Goal: Task Accomplishment & Management: Manage account settings

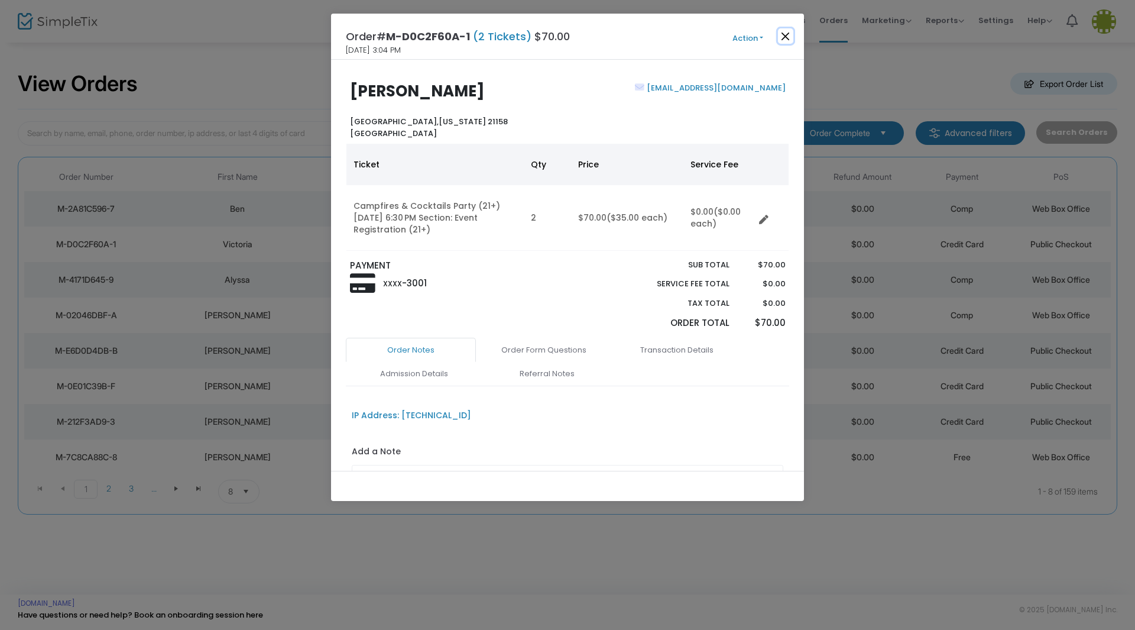
click at [786, 34] on button "Close" at bounding box center [785, 35] width 15 height 15
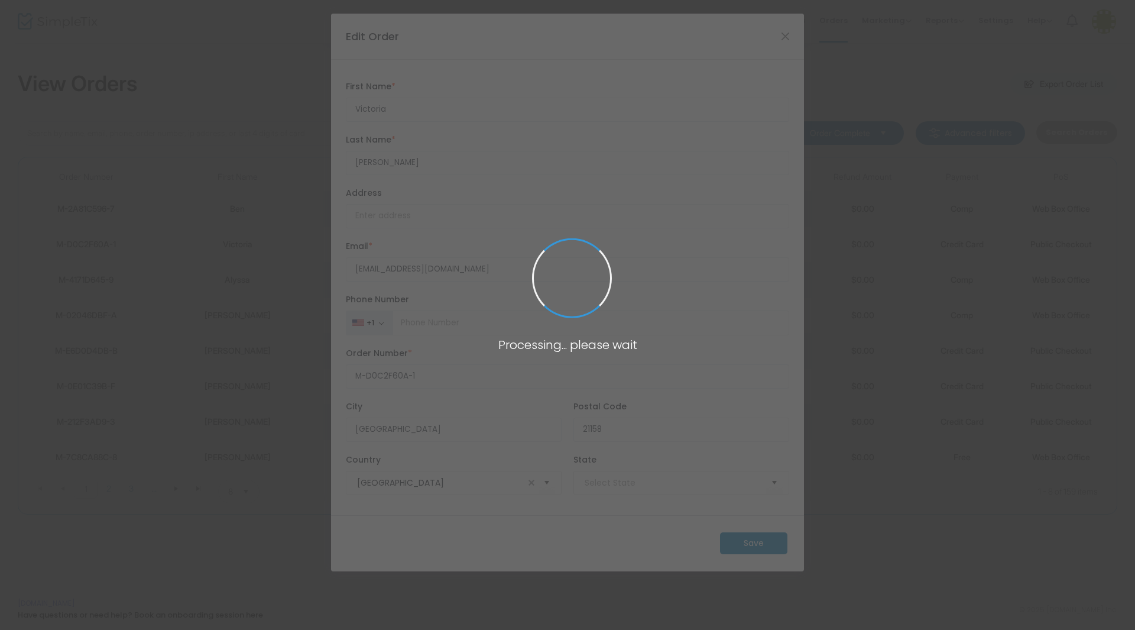
type input "Maryland"
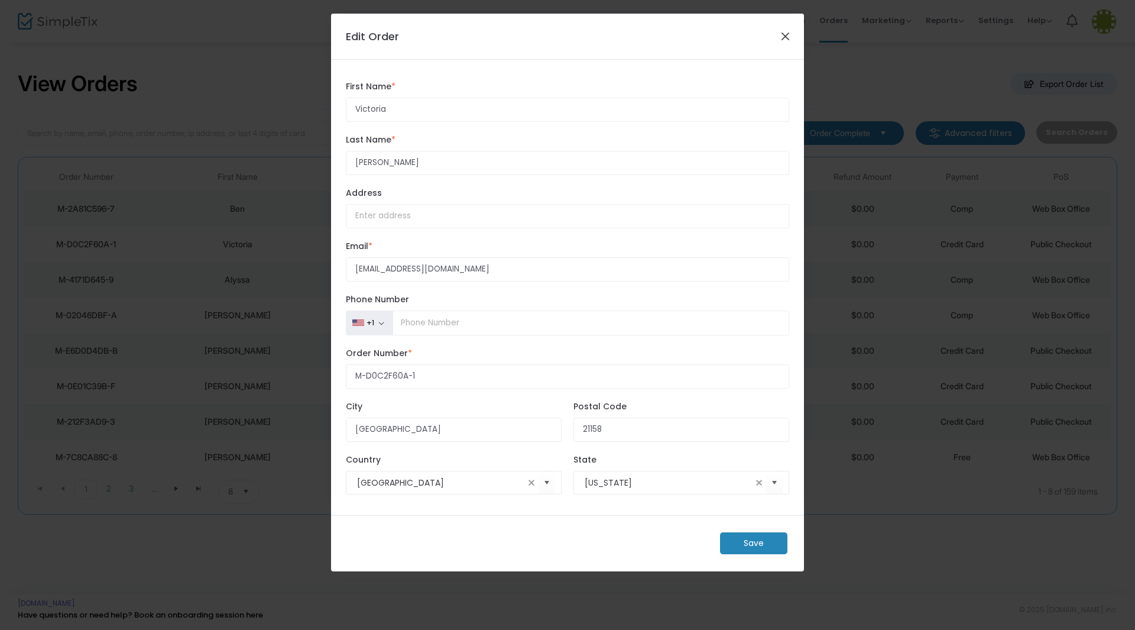
click at [789, 35] on button "Close" at bounding box center [785, 35] width 15 height 15
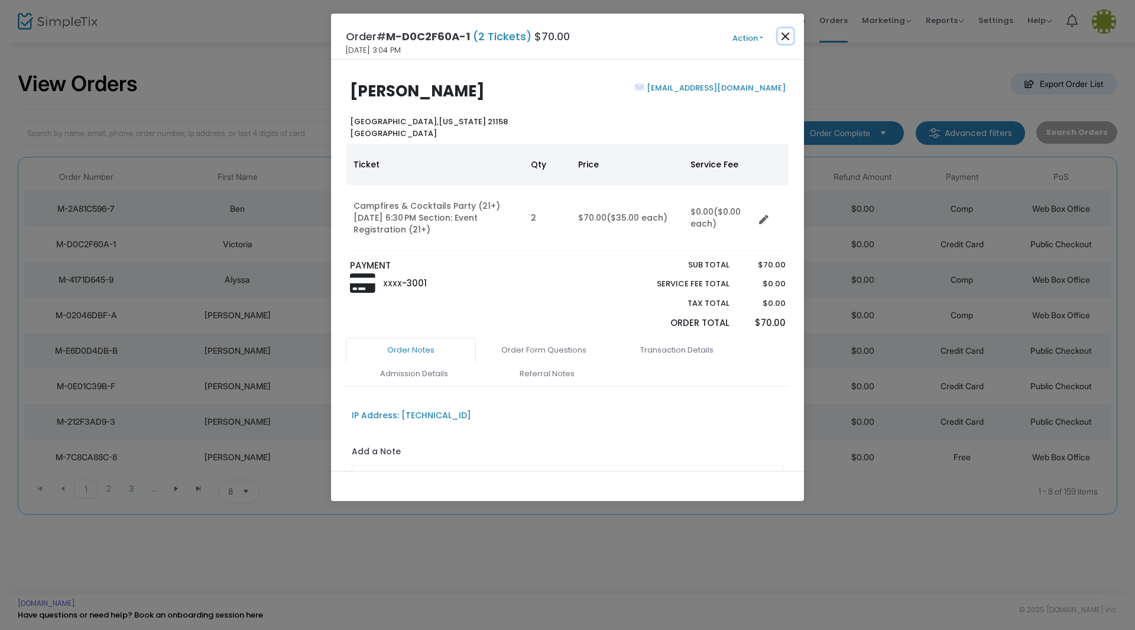
click at [786, 34] on button "Close" at bounding box center [785, 35] width 15 height 15
